Goal: Check status: Check status

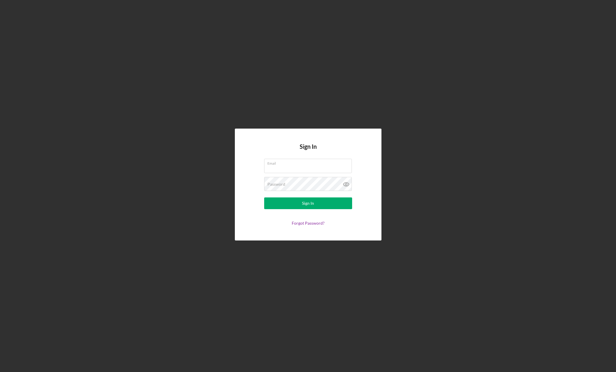
click at [0, 372] on com-1password-button at bounding box center [0, 372] width 0 height 0
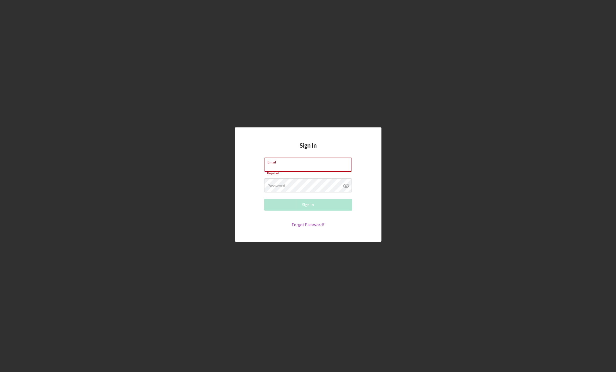
type input "[PERSON_NAME][EMAIL_ADDRESS][DOMAIN_NAME]"
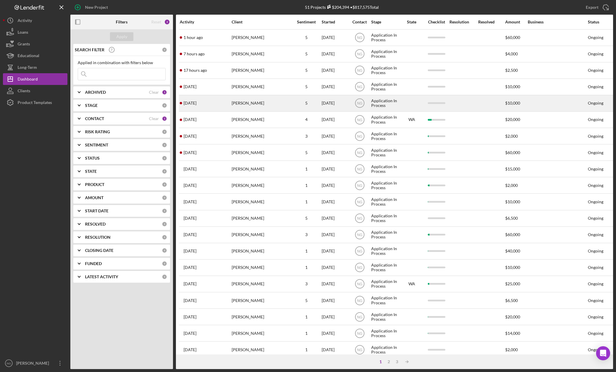
click at [257, 104] on div "[PERSON_NAME]" at bounding box center [261, 104] width 59 height 16
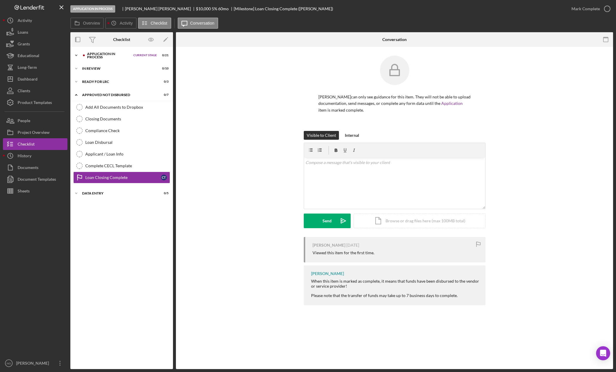
click at [88, 55] on div "Application In Process" at bounding box center [108, 55] width 43 height 7
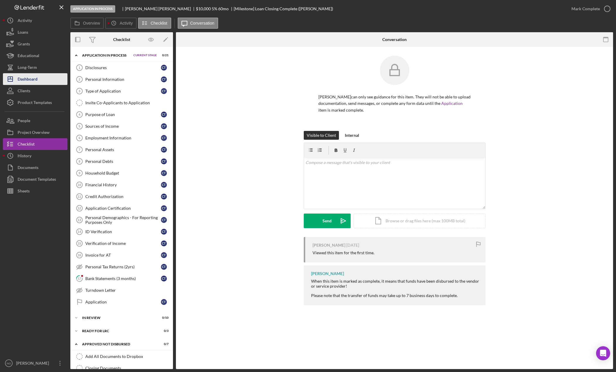
click at [53, 81] on button "Icon/Dashboard Dashboard" at bounding box center [35, 79] width 64 height 12
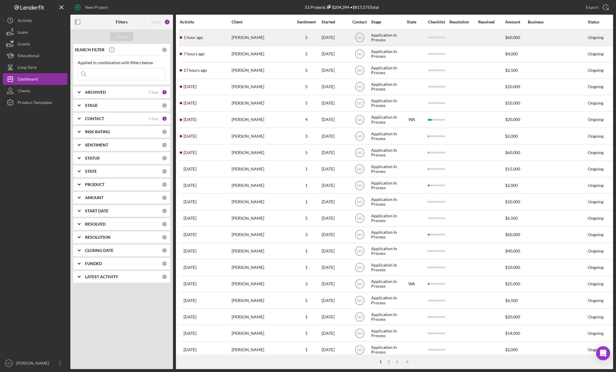
click at [229, 37] on div "1 hour ago [PERSON_NAME]" at bounding box center [205, 38] width 51 height 16
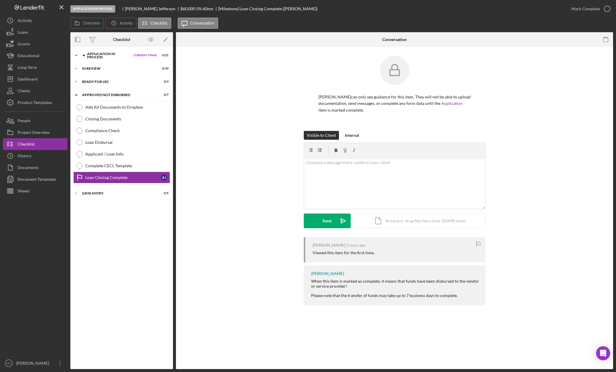
click at [122, 55] on div "Application In Process" at bounding box center [108, 55] width 43 height 7
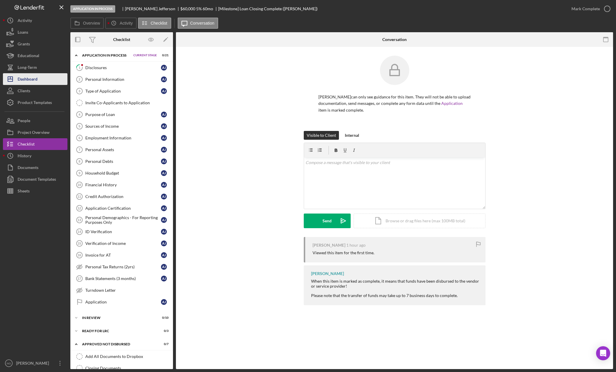
click at [51, 79] on button "Icon/Dashboard Dashboard" at bounding box center [35, 79] width 64 height 12
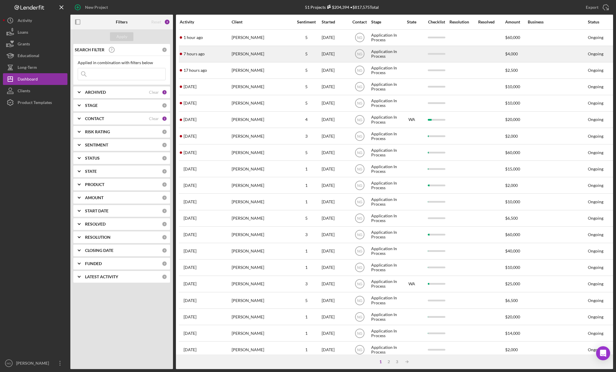
click at [267, 57] on div "[PERSON_NAME]" at bounding box center [261, 54] width 59 height 16
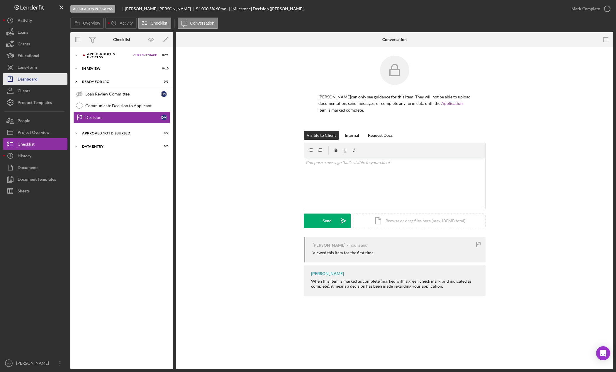
click at [40, 82] on button "Icon/Dashboard Dashboard" at bounding box center [35, 79] width 64 height 12
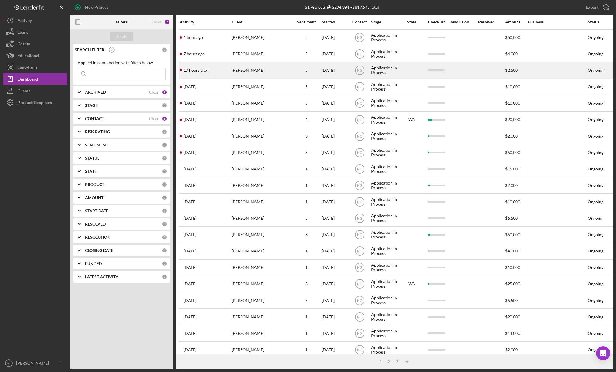
click at [261, 72] on div "[PERSON_NAME]" at bounding box center [261, 71] width 59 height 16
